Goal: Transaction & Acquisition: Purchase product/service

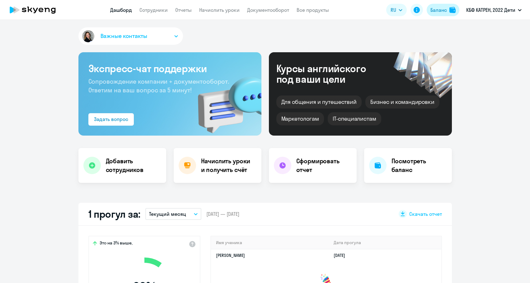
click at [432, 11] on div "Баланс" at bounding box center [438, 9] width 16 height 7
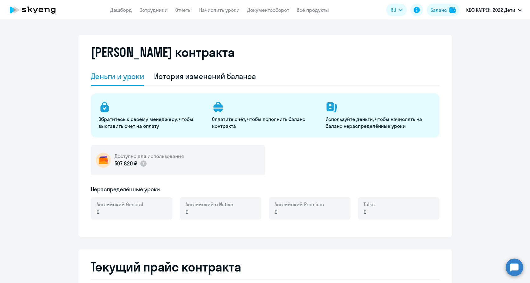
select select "english_adult_not_native_speaker"
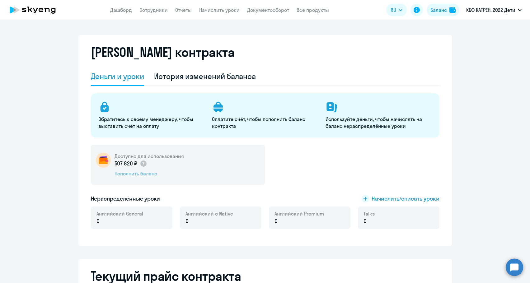
click at [119, 176] on div "Пополнить баланс" at bounding box center [149, 173] width 69 height 7
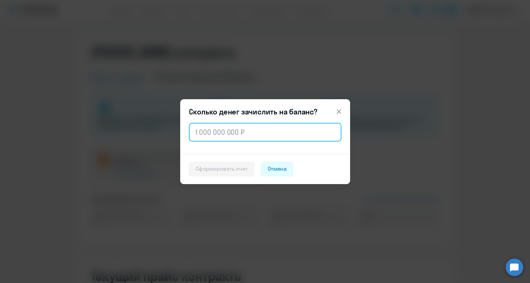
click at [199, 136] on input "text" at bounding box center [265, 132] width 152 height 19
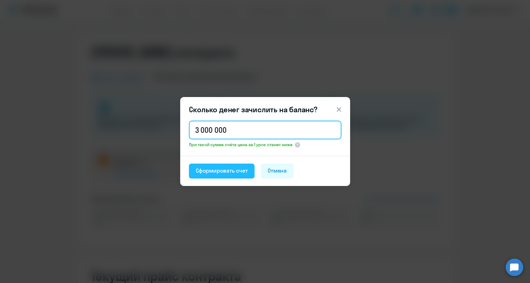
type input "3 000 000"
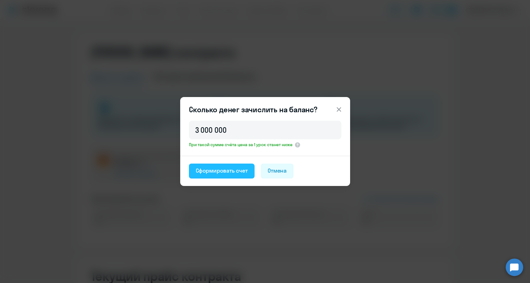
click at [212, 172] on div "Сформировать счет" at bounding box center [222, 171] width 52 height 8
